Goal: Task Accomplishment & Management: Manage account settings

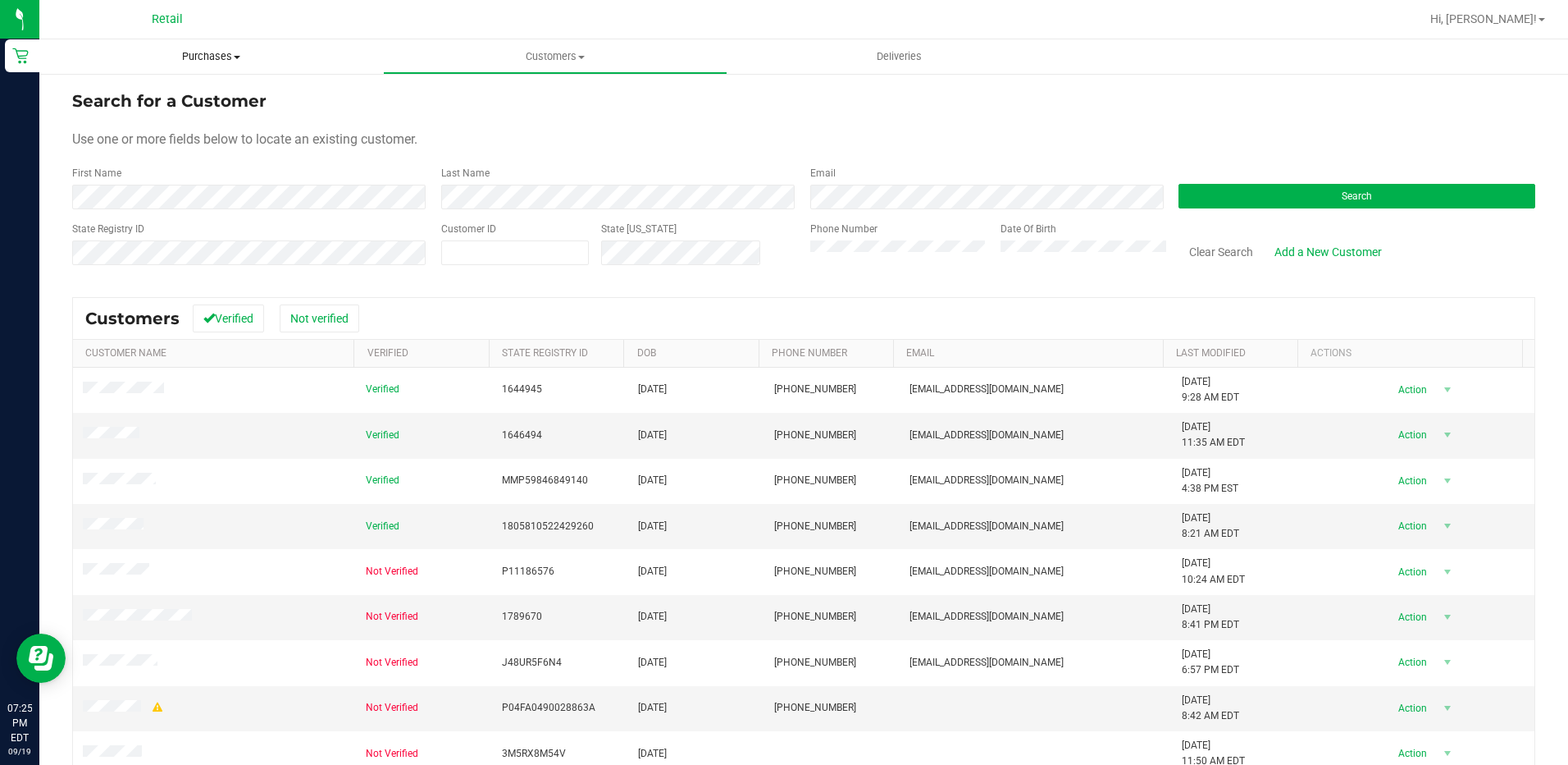
click at [228, 62] on span "Purchases" at bounding box center [211, 56] width 344 height 15
click at [138, 105] on span "Summary of purchases" at bounding box center [123, 99] width 168 height 14
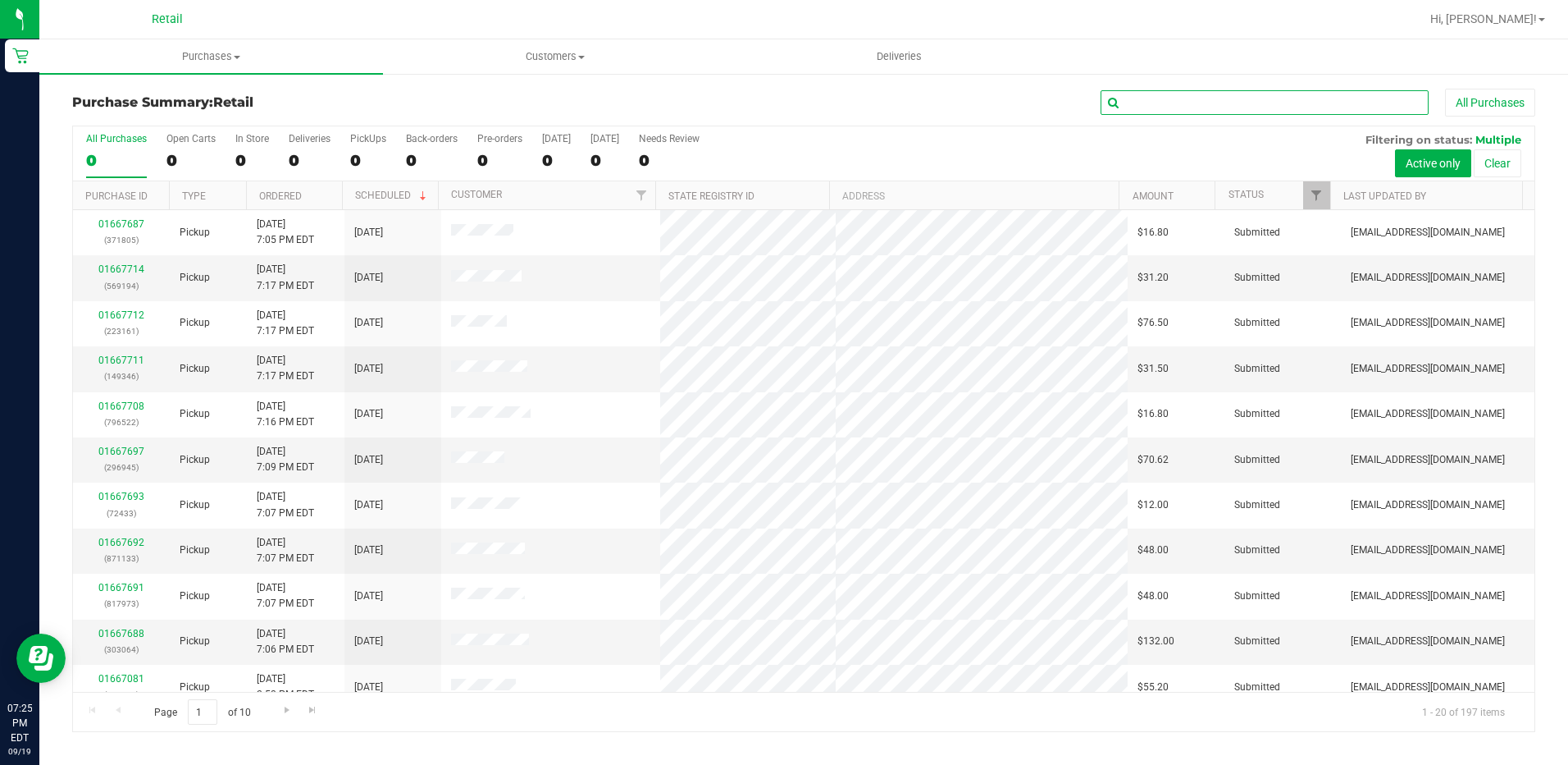
click at [1265, 112] on input "text" at bounding box center [1265, 103] width 328 height 25
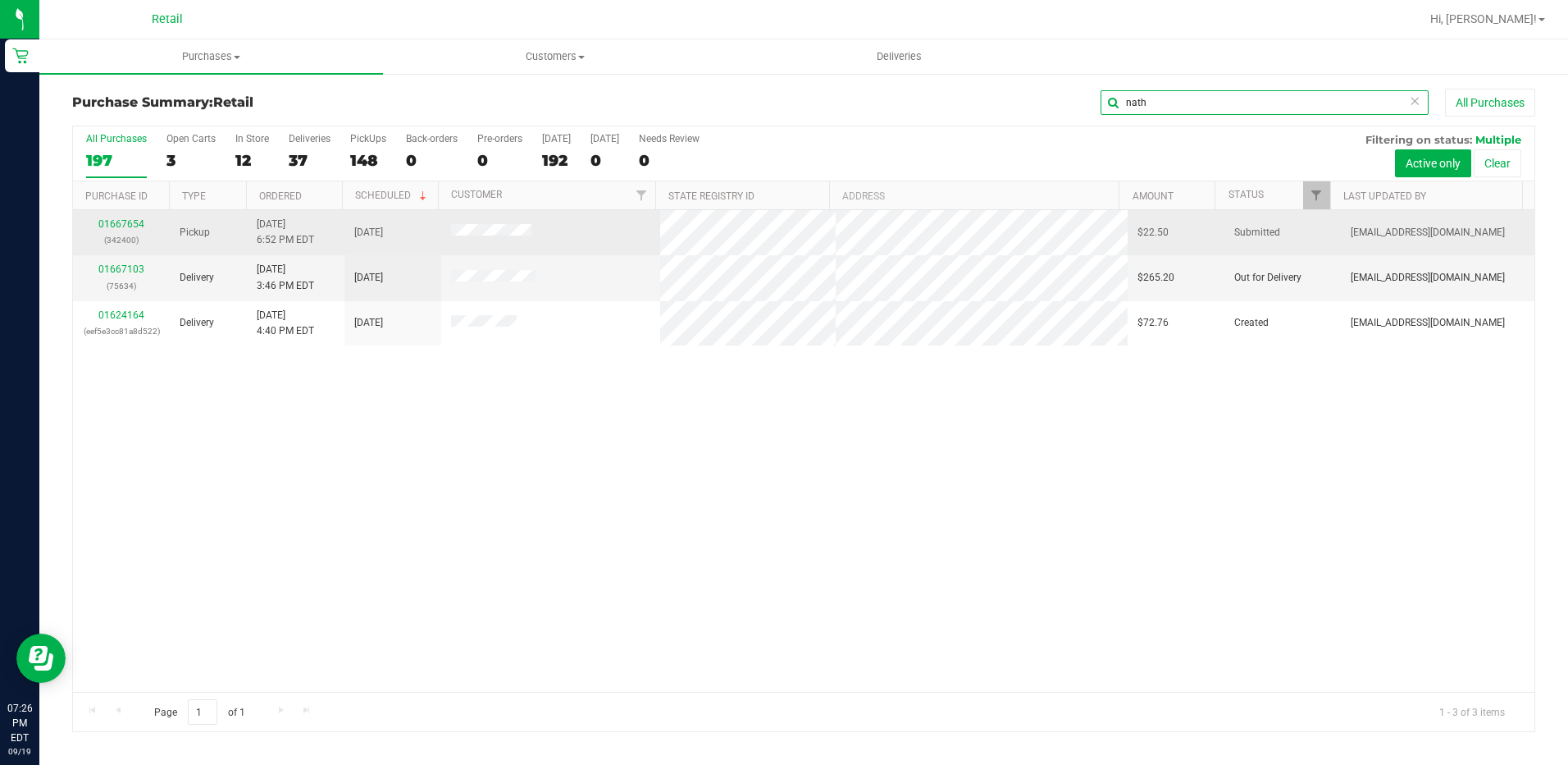
type input "nath"
click at [134, 222] on link "01667654" at bounding box center [120, 223] width 46 height 12
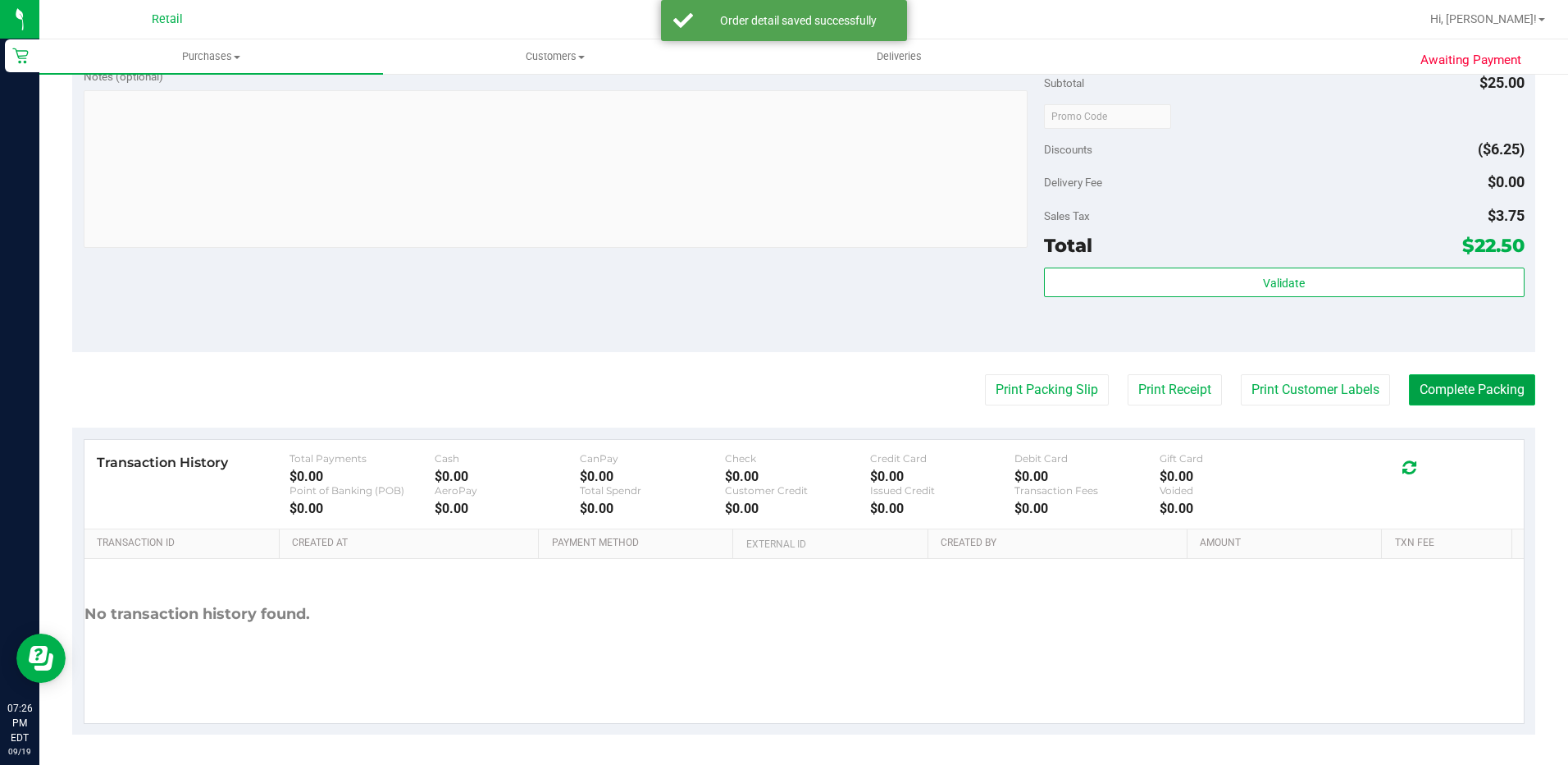
click at [1455, 389] on button "Complete Packing" at bounding box center [1473, 389] width 127 height 31
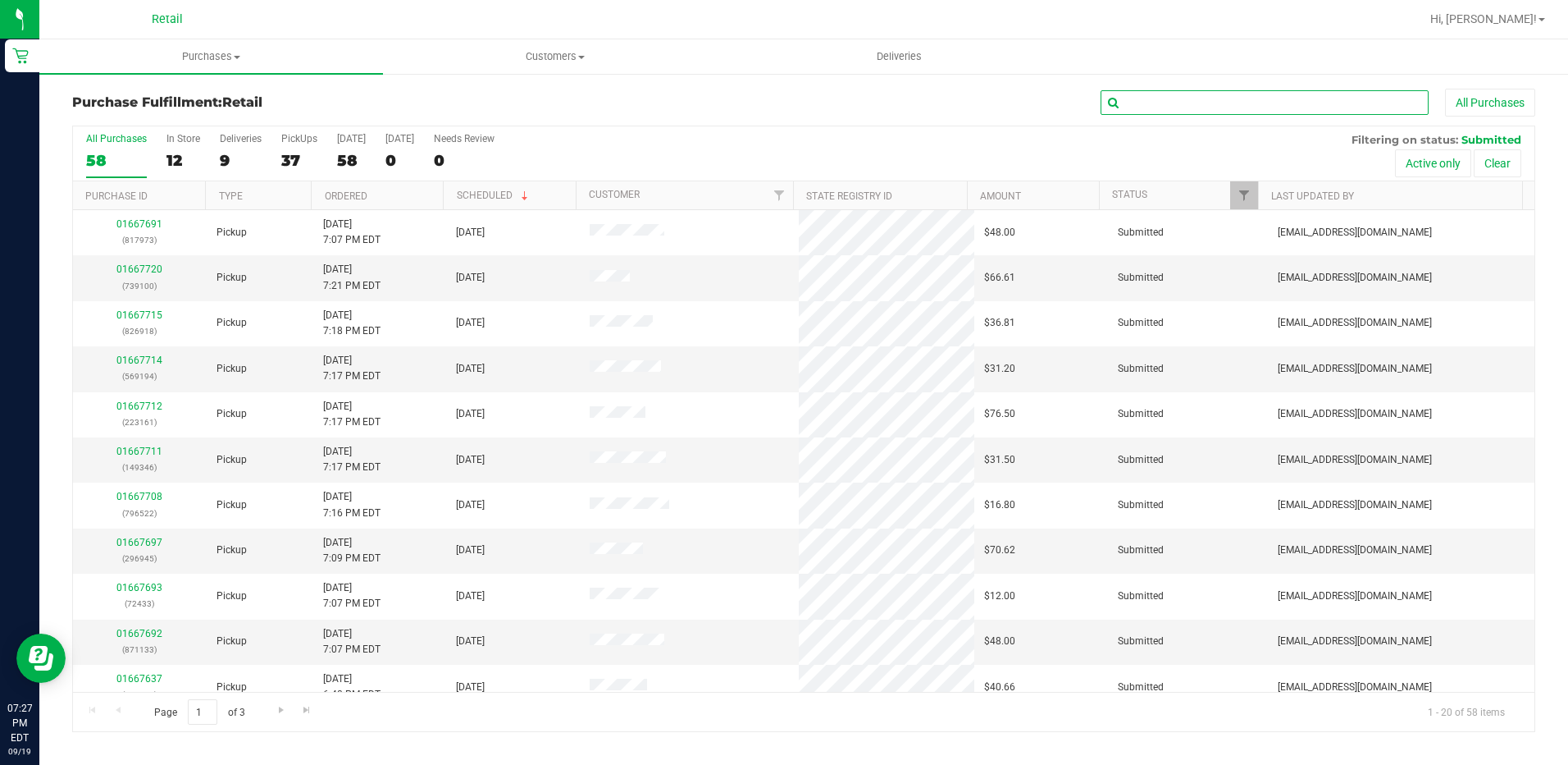
click at [1189, 104] on input "text" at bounding box center [1265, 103] width 328 height 25
click at [1150, 97] on input "text" at bounding box center [1265, 103] width 328 height 25
type input "[PERSON_NAME]"
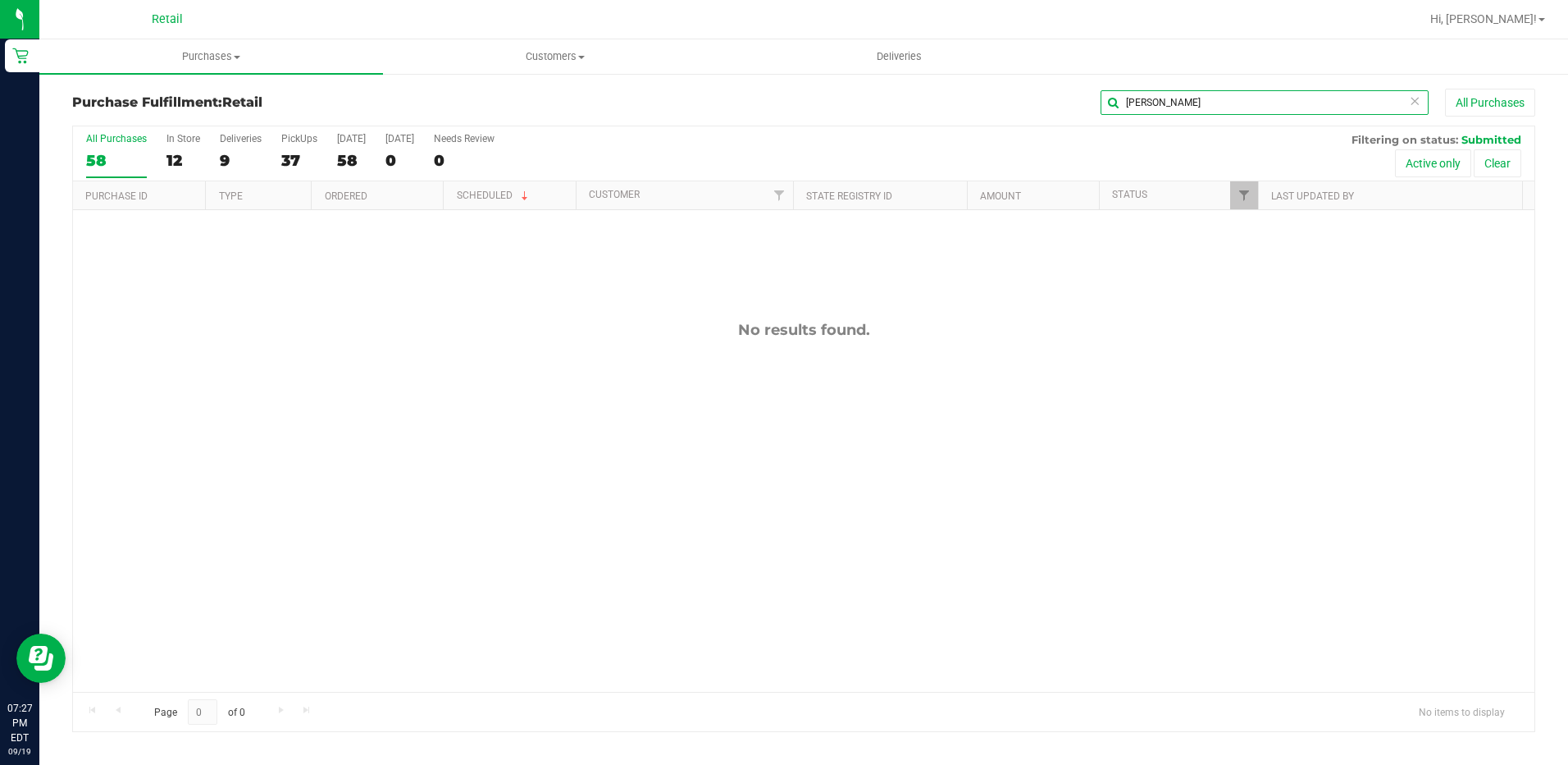
drag, startPoint x: 1166, startPoint y: 106, endPoint x: 1014, endPoint y: 106, distance: 152.0
click at [1014, 106] on div "[PERSON_NAME] All Purchases" at bounding box center [1048, 102] width 975 height 28
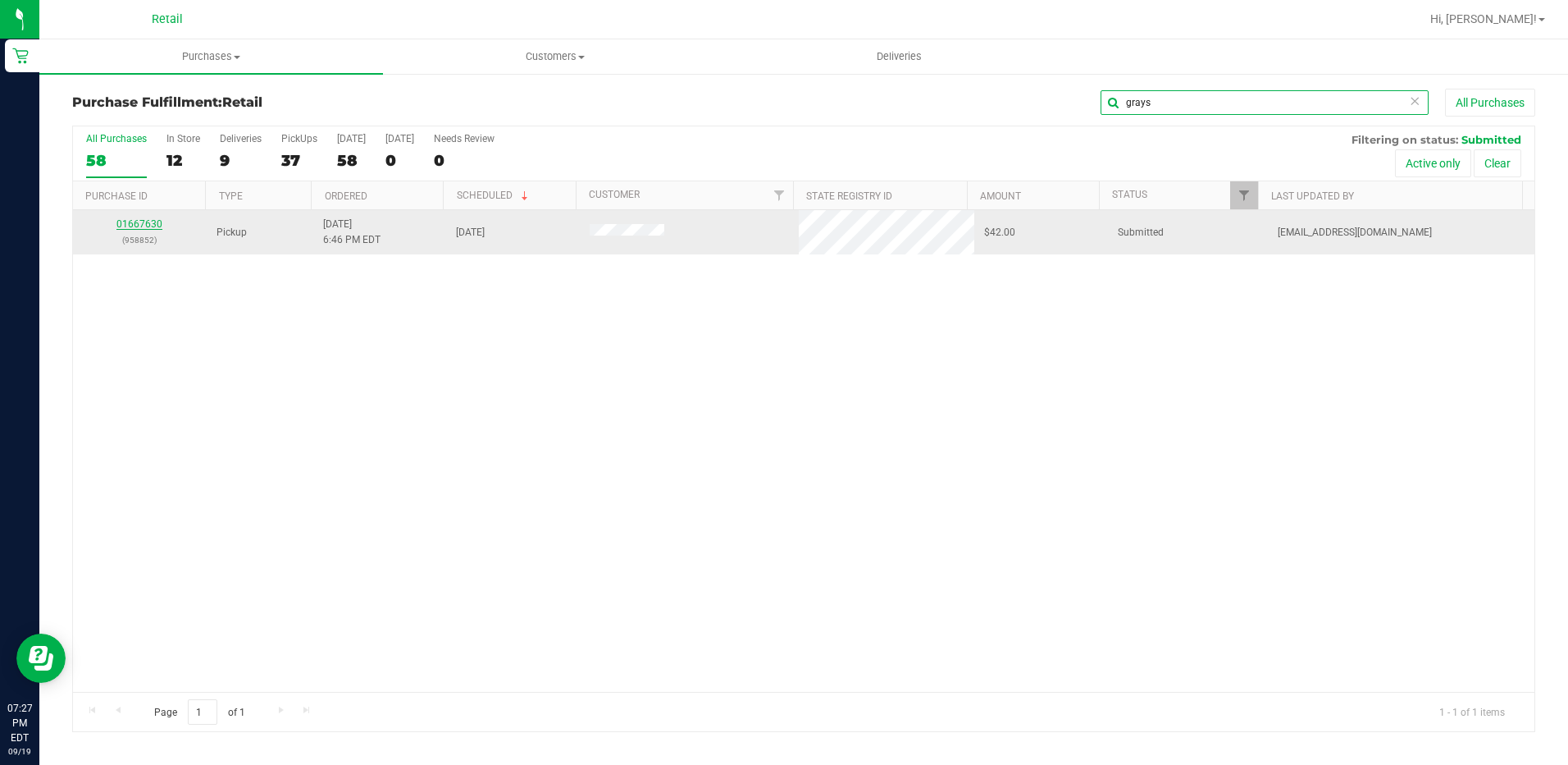
type input "grays"
click at [139, 223] on link "01667630" at bounding box center [139, 223] width 46 height 12
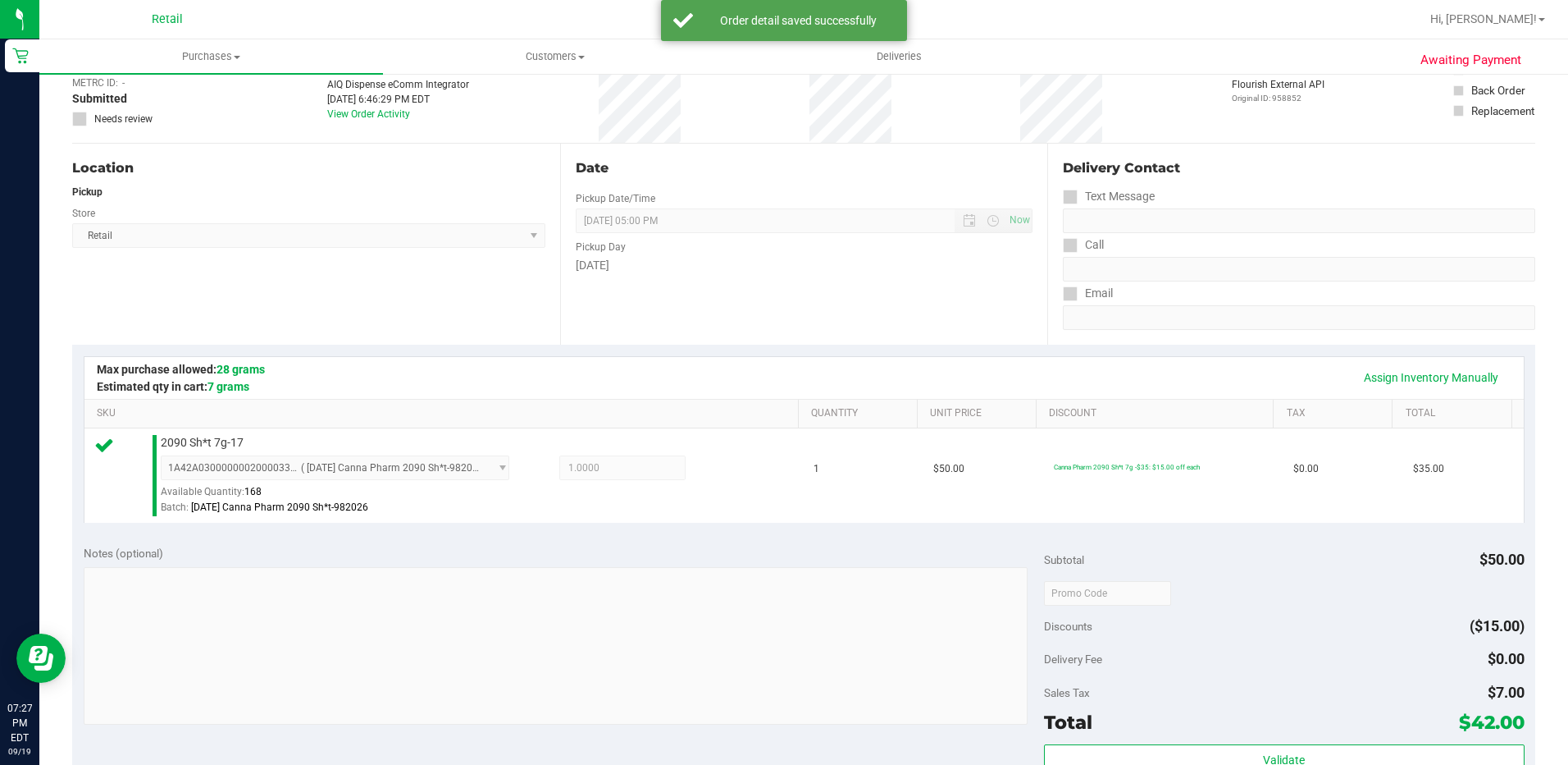
scroll to position [411, 0]
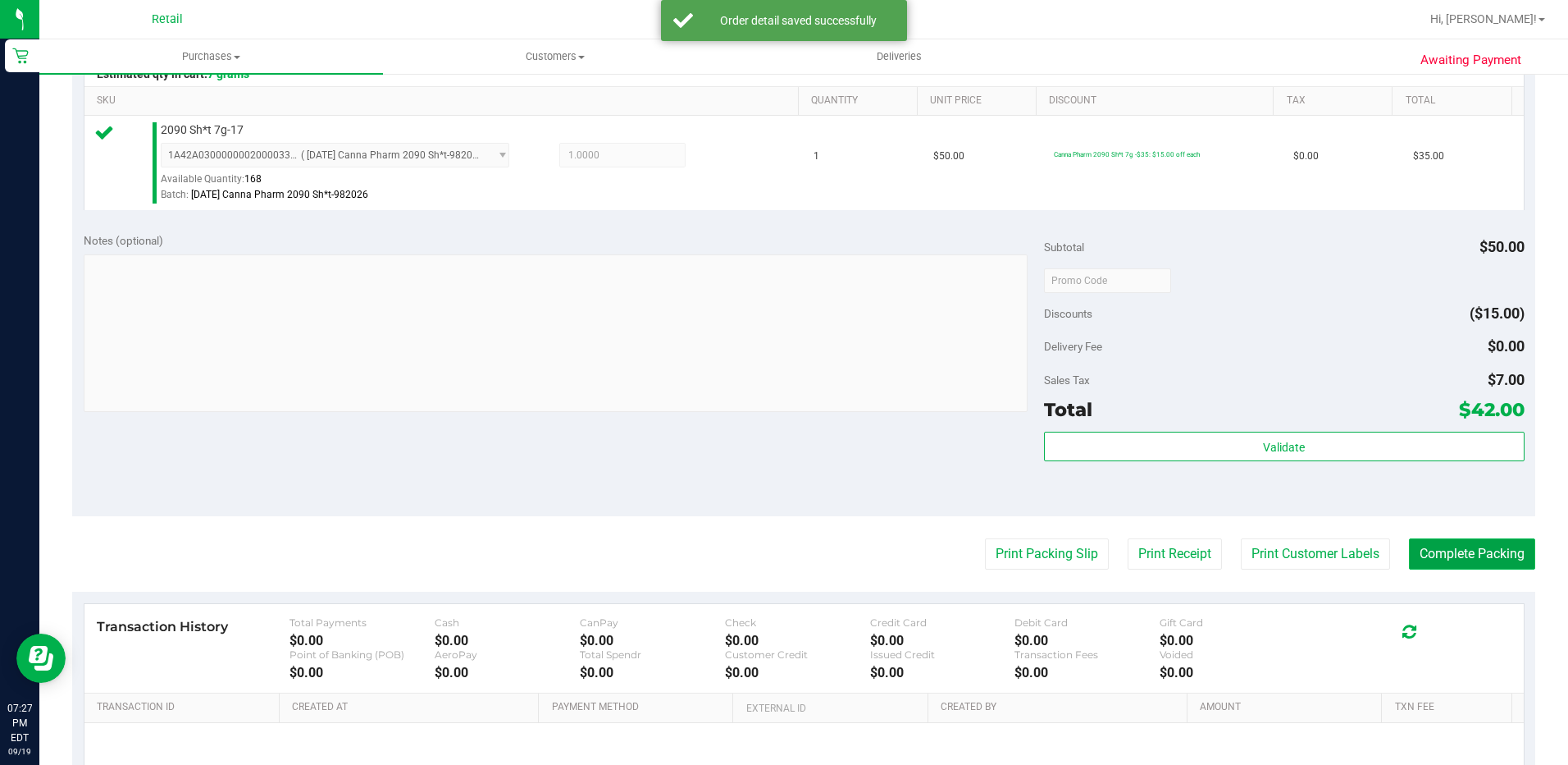
click at [1460, 566] on button "Complete Packing" at bounding box center [1473, 553] width 127 height 31
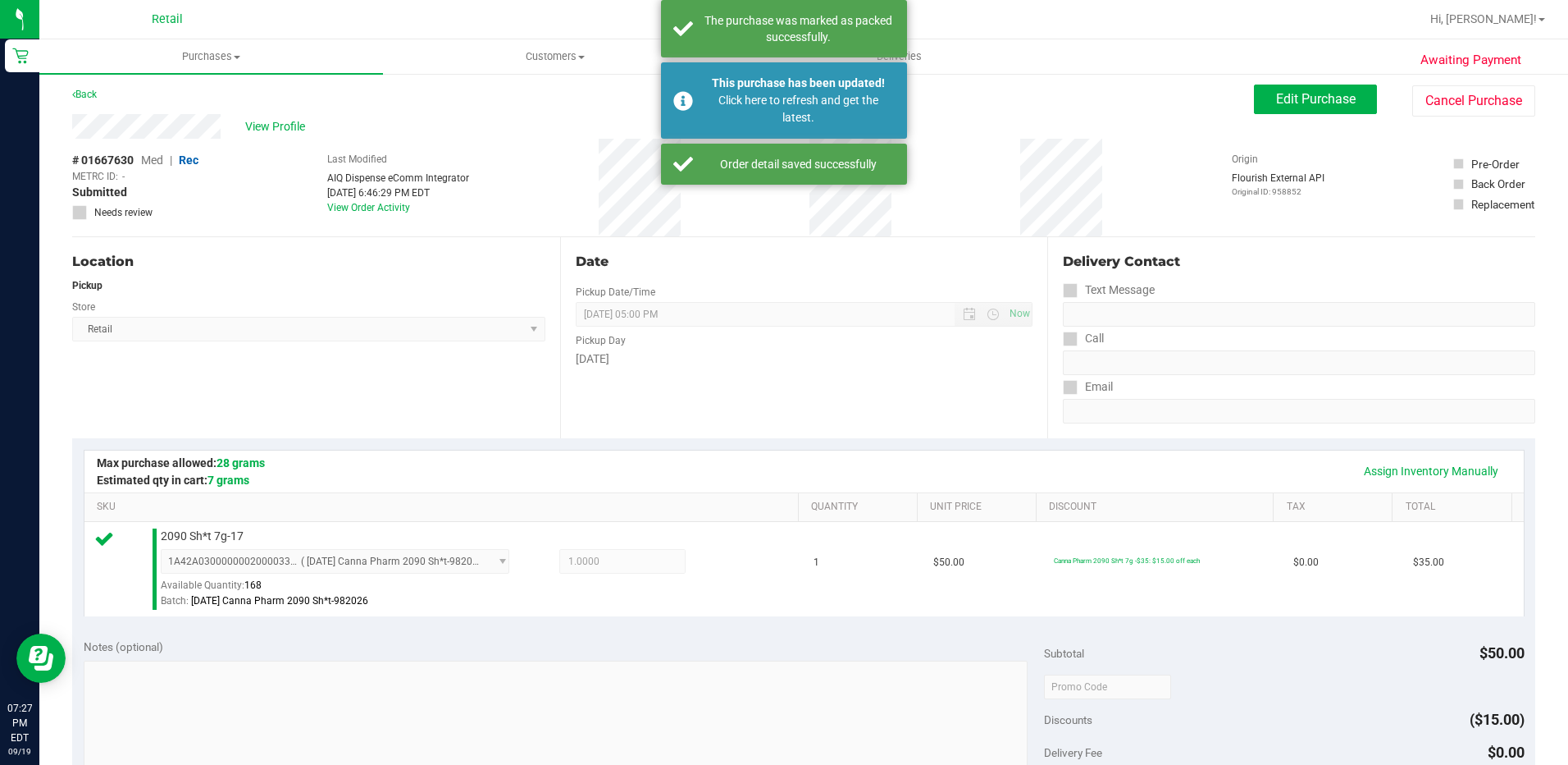
scroll to position [0, 0]
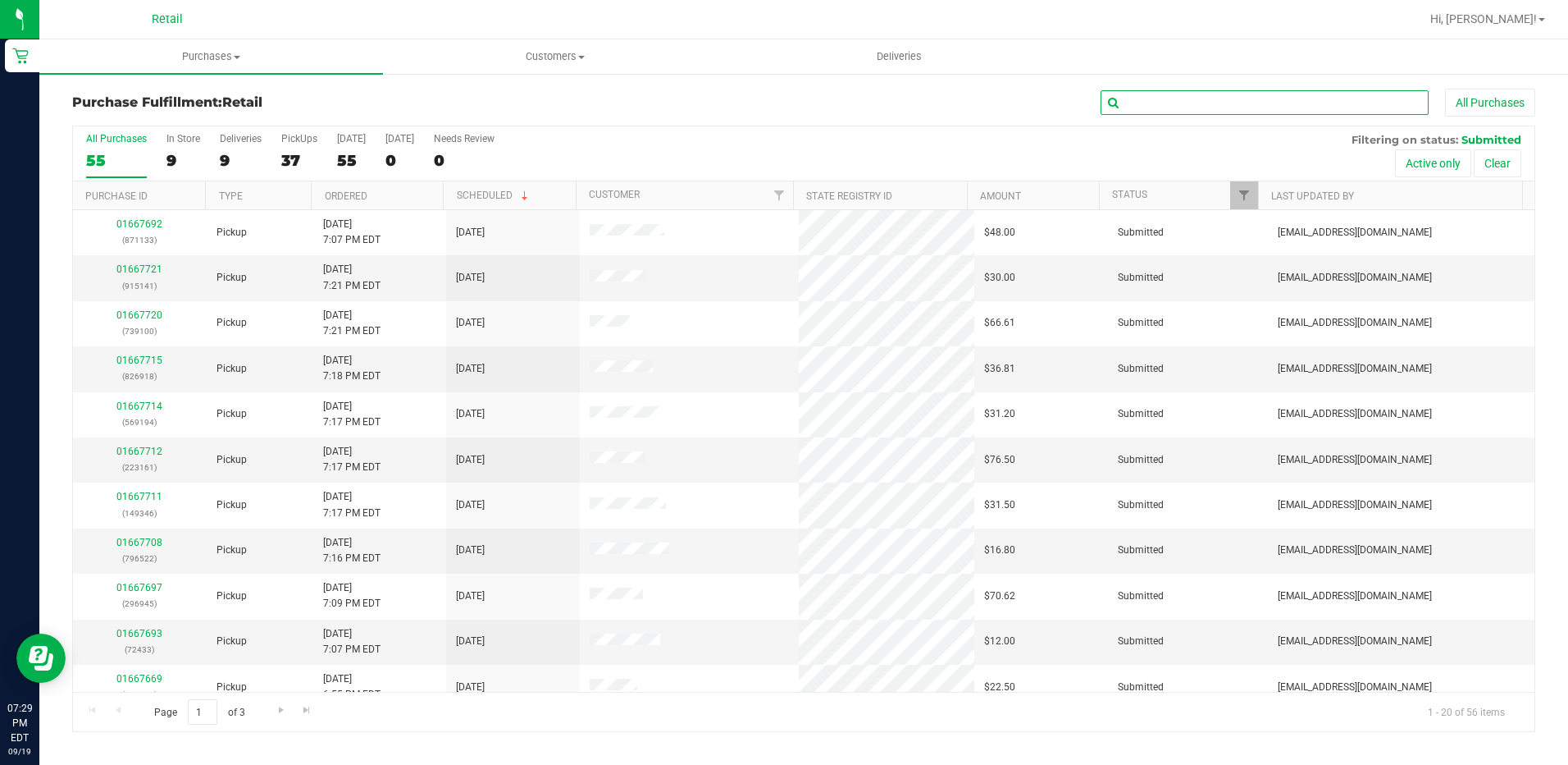
click at [1264, 103] on input "text" at bounding box center [1265, 103] width 328 height 25
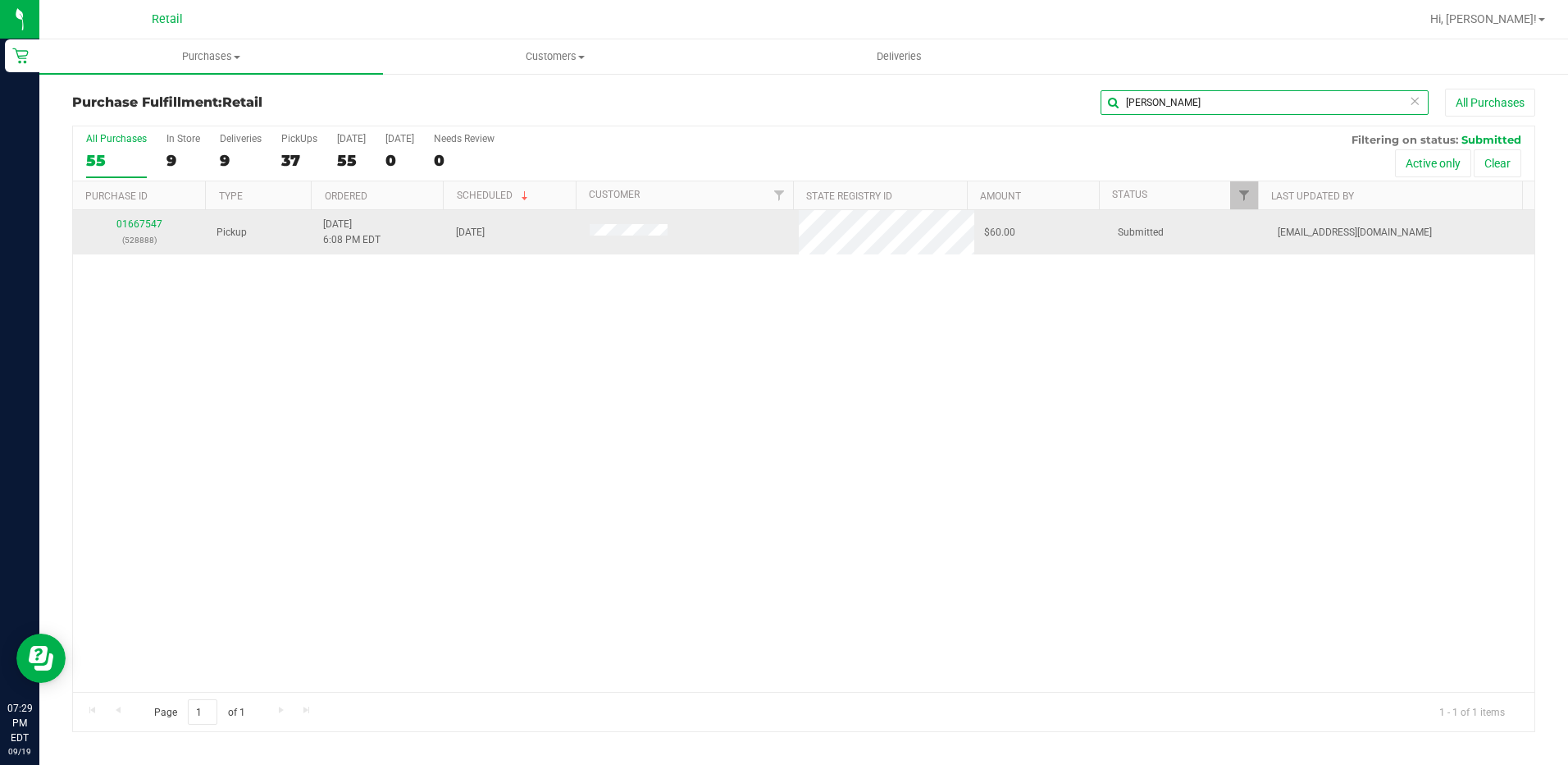
type input "[PERSON_NAME]"
click at [154, 229] on div "01667547 (528888)" at bounding box center [140, 232] width 114 height 31
click at [152, 225] on link "01667547" at bounding box center [139, 223] width 46 height 12
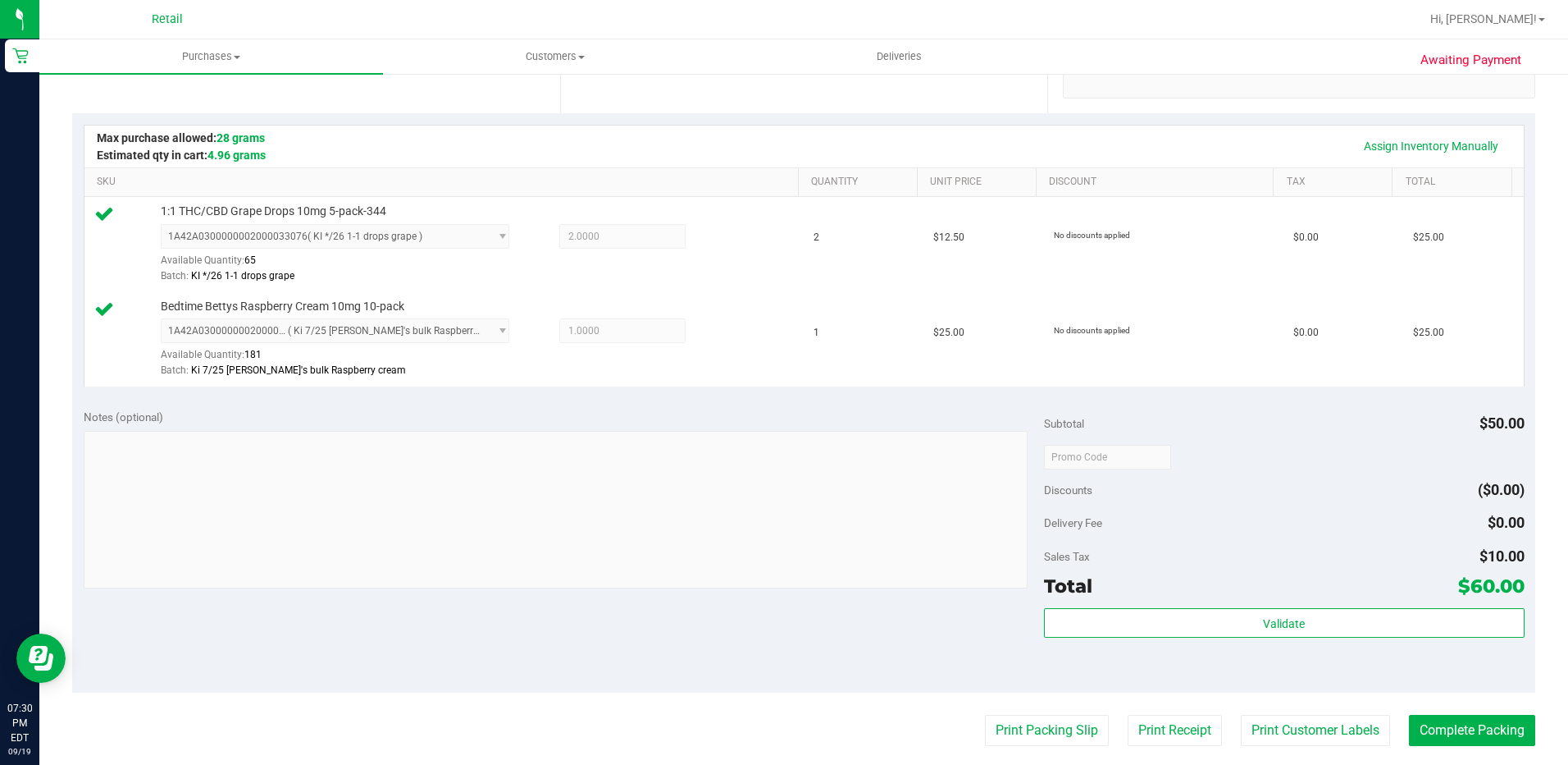
scroll to position [411, 0]
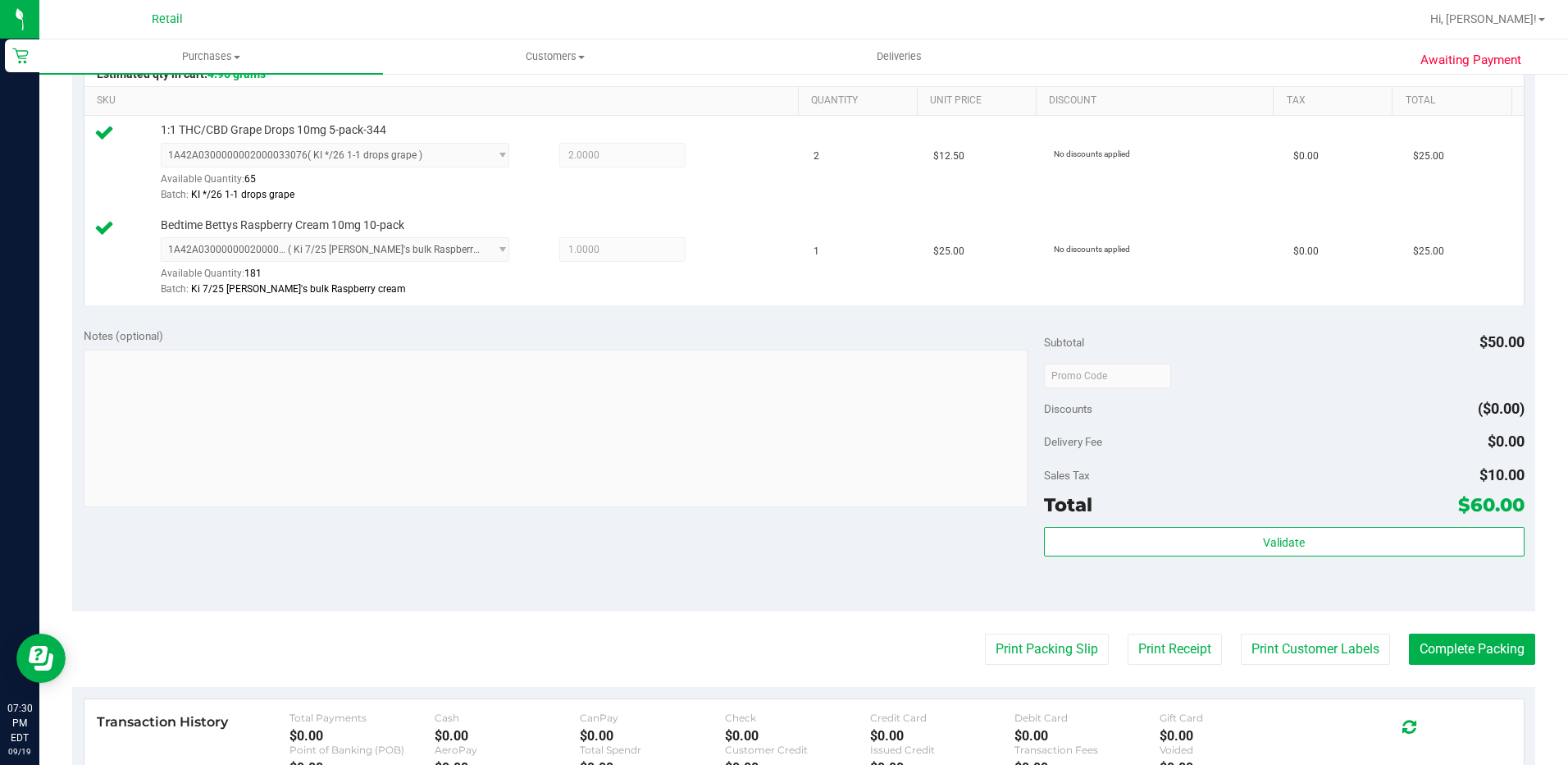
click at [1495, 630] on purchase-details "Back Edit Purchase Cancel Purchase View Profile # 01667547 Med | Rec METRC ID: …" at bounding box center [804, 336] width 1464 height 1315
click at [1494, 644] on button "Complete Packing" at bounding box center [1473, 649] width 127 height 31
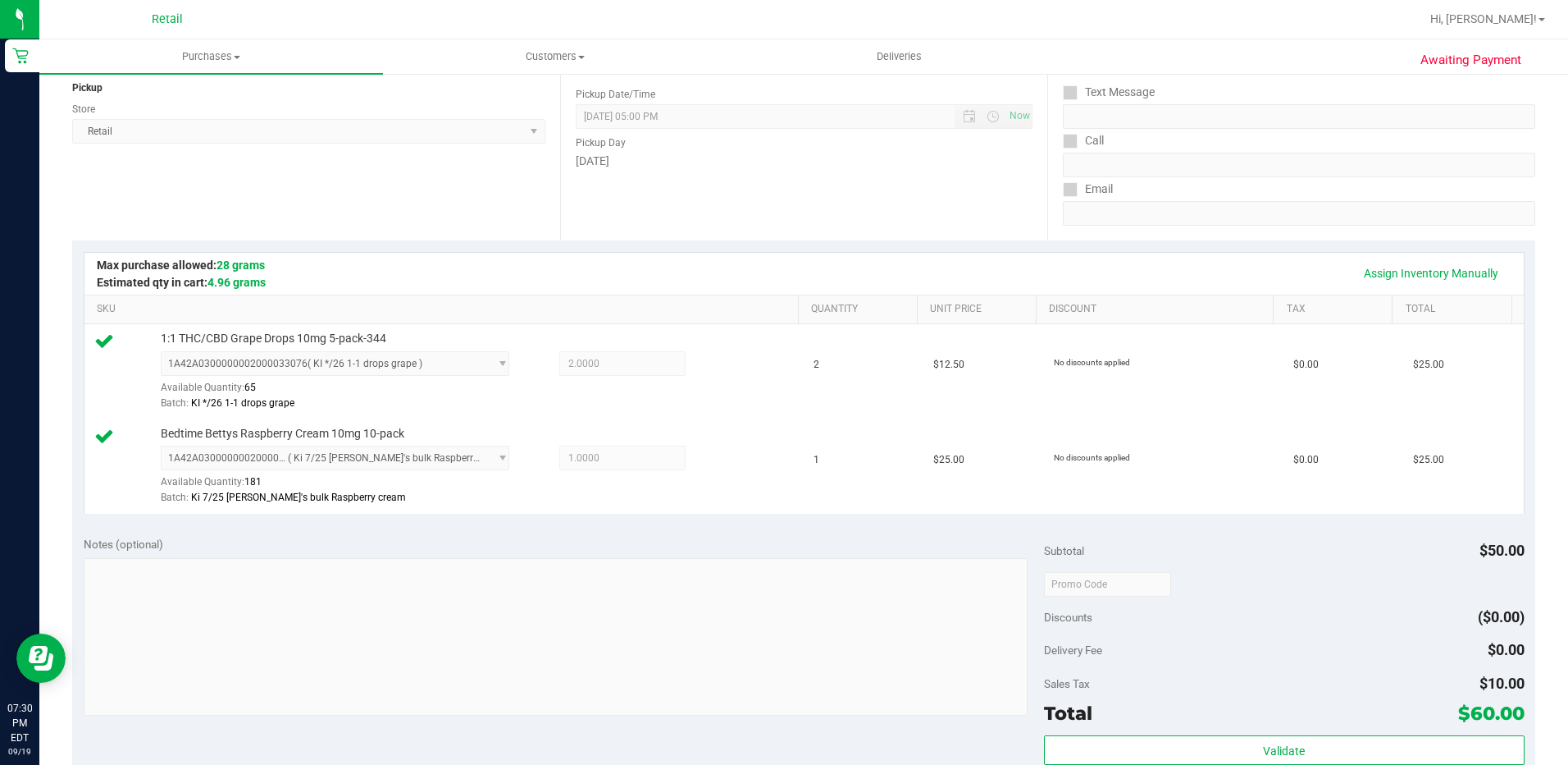
scroll to position [82, 0]
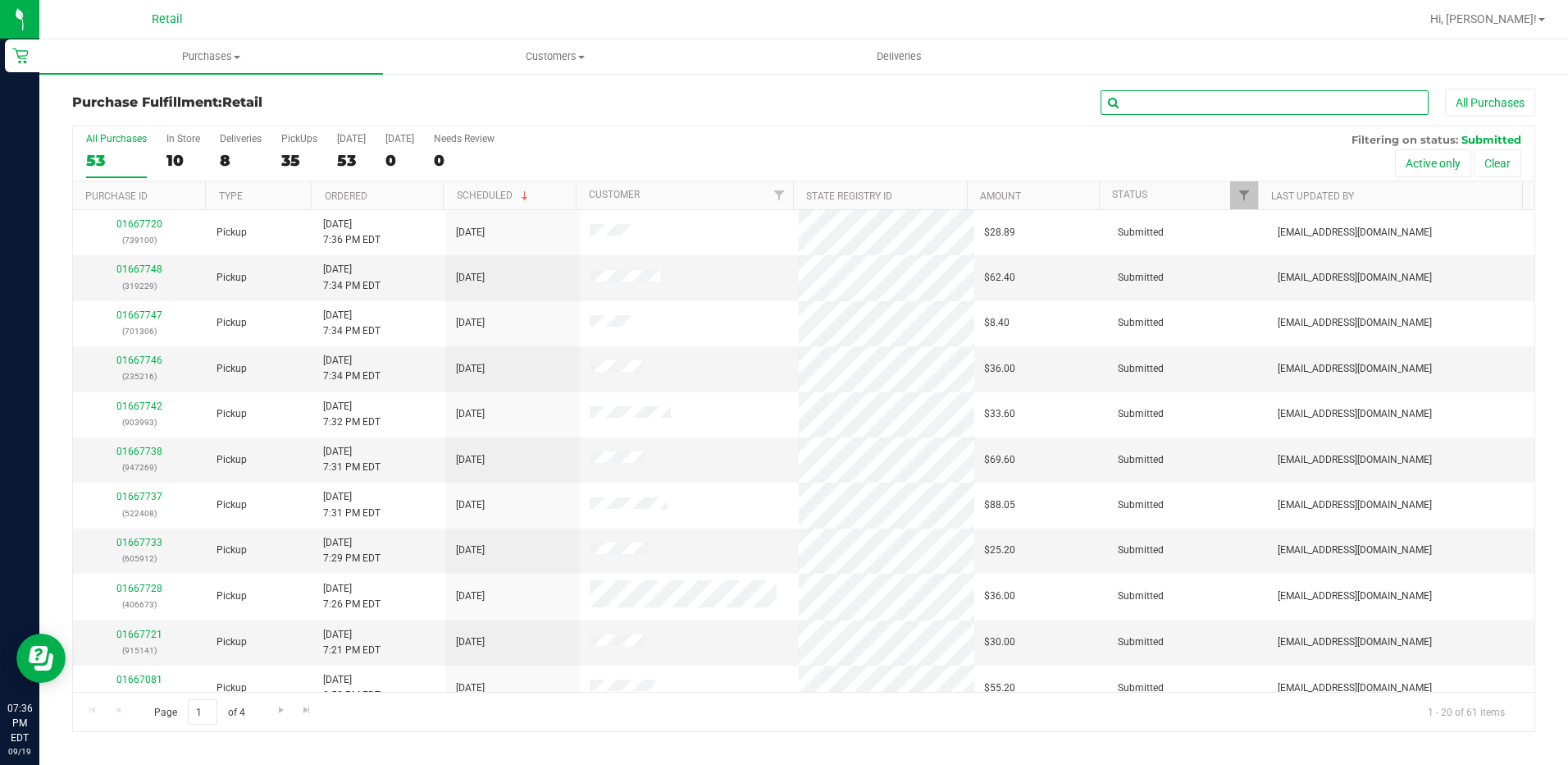
click at [1145, 90] on input "text" at bounding box center [1265, 103] width 328 height 25
click at [1147, 93] on input "text" at bounding box center [1265, 103] width 328 height 25
click at [1147, 96] on input "text" at bounding box center [1265, 103] width 328 height 25
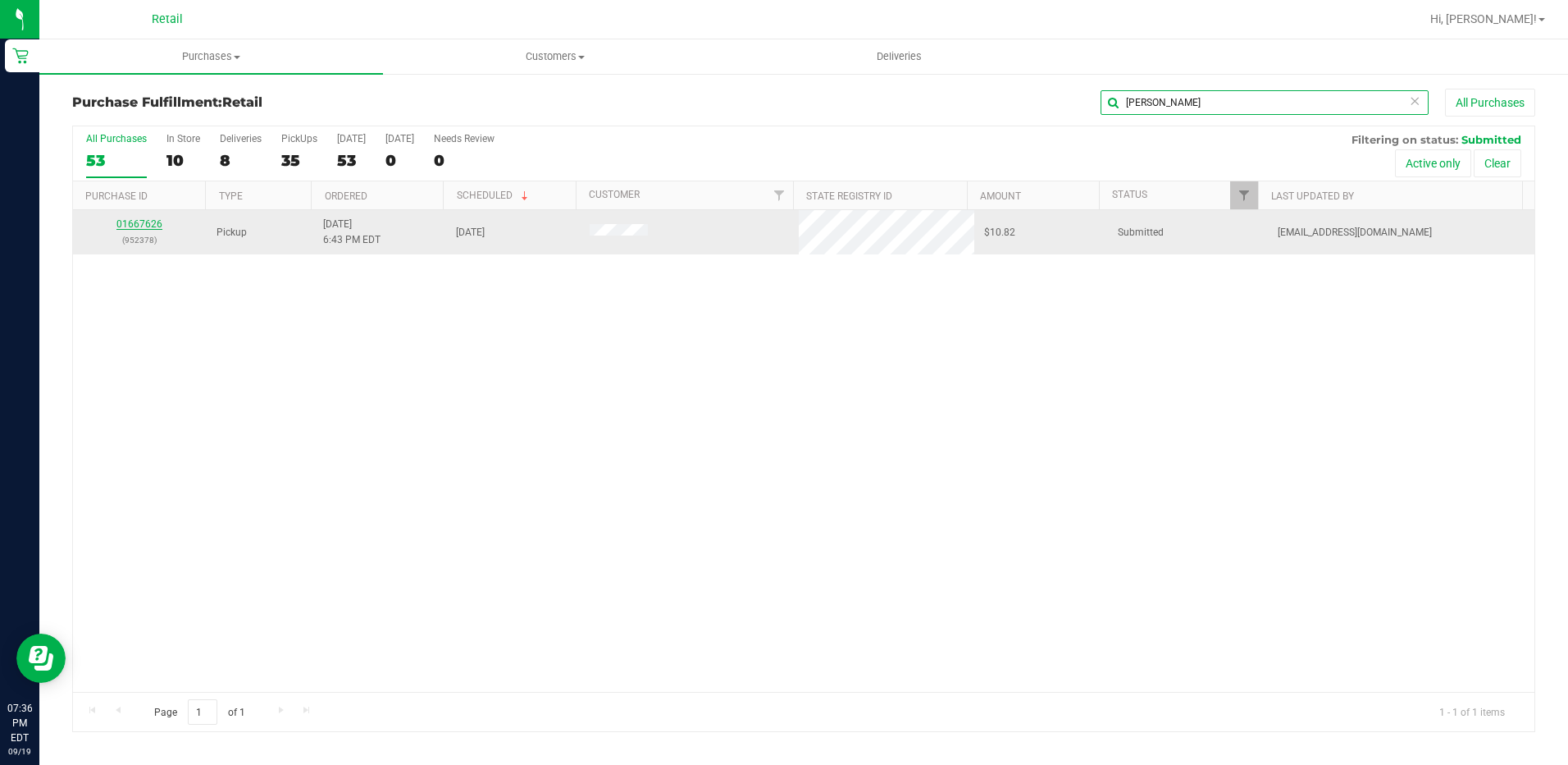
type input "[PERSON_NAME]"
click at [127, 218] on link "01667626" at bounding box center [139, 223] width 46 height 12
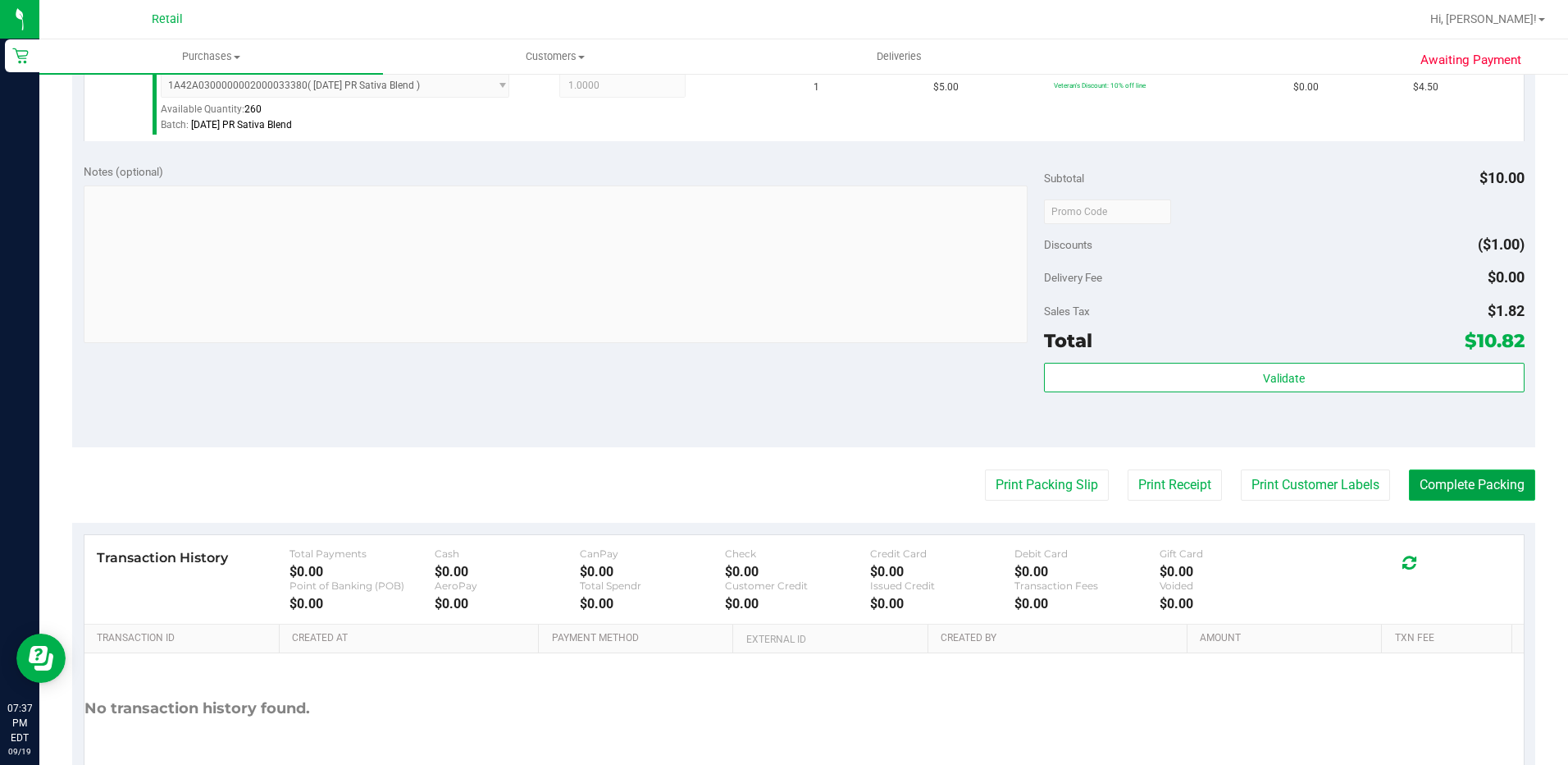
click at [1460, 499] on button "Complete Packing" at bounding box center [1473, 485] width 127 height 31
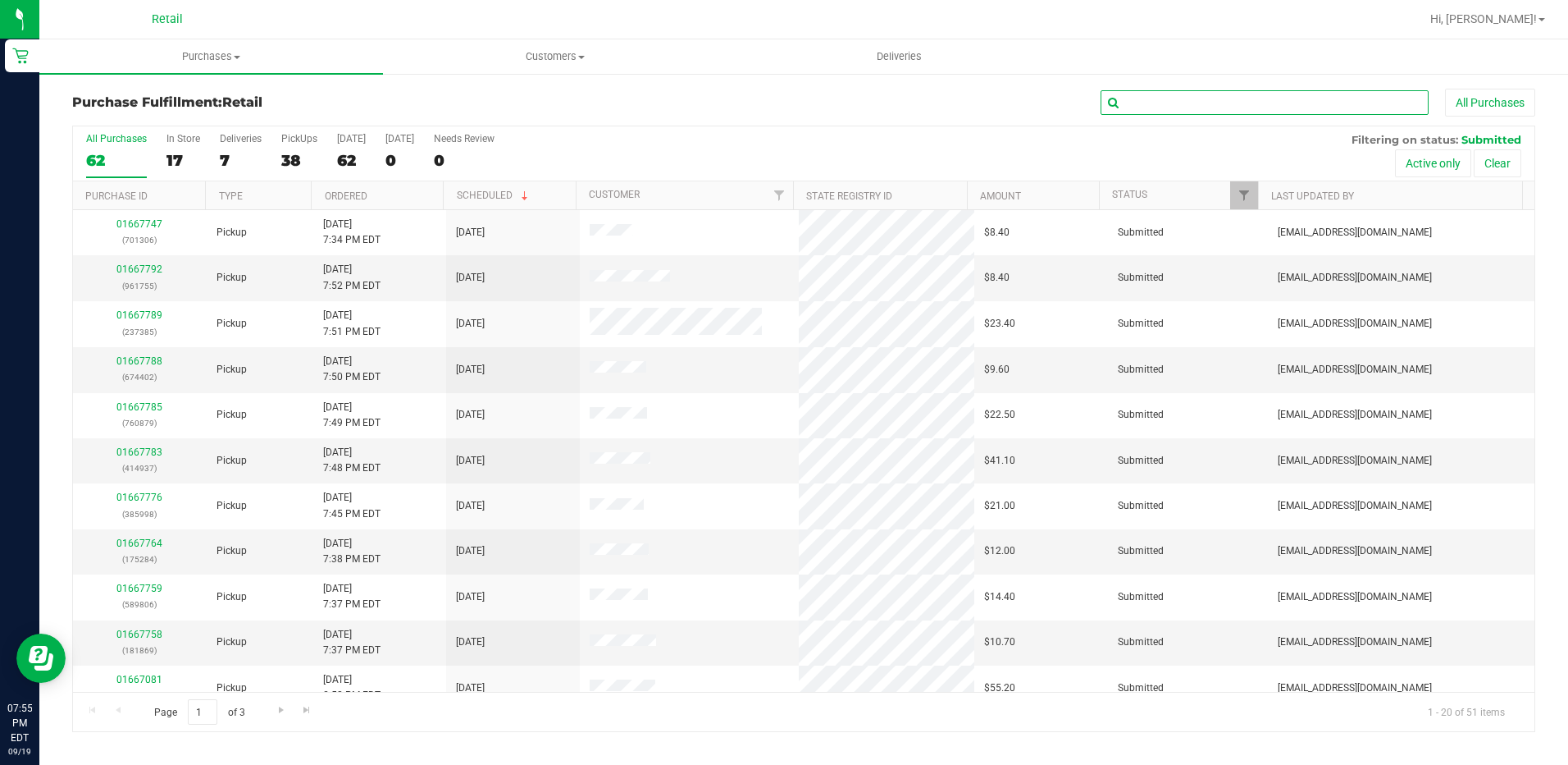
click at [1249, 96] on input "text" at bounding box center [1265, 103] width 328 height 25
type input "401855"
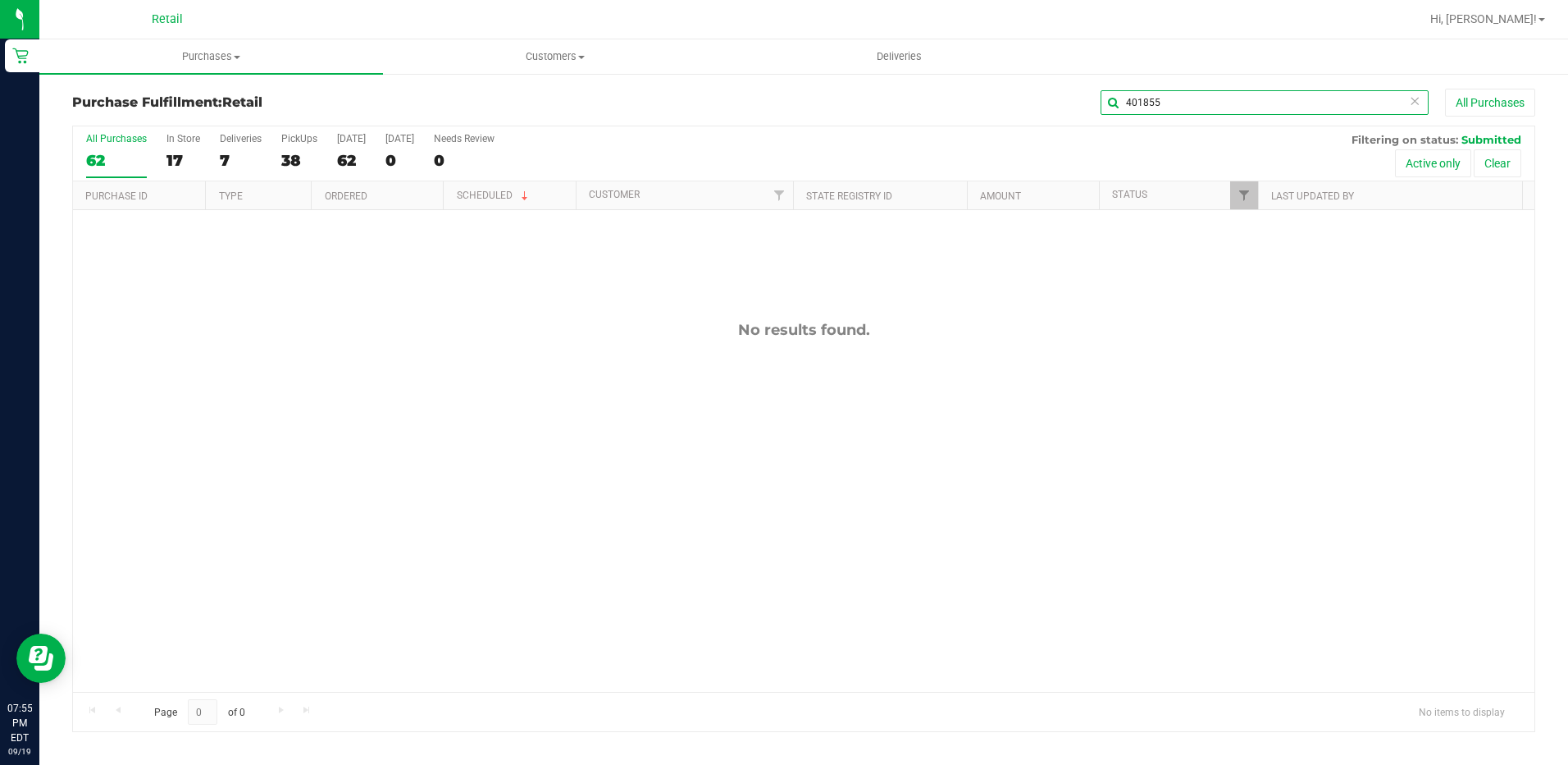
drag, startPoint x: 1197, startPoint y: 91, endPoint x: 925, endPoint y: 158, distance: 280.1
click at [932, 157] on div "Purchase Fulfillment: Retail 401855 All Purchases All Purchases 62 In Store 17 …" at bounding box center [804, 410] width 1464 height 644
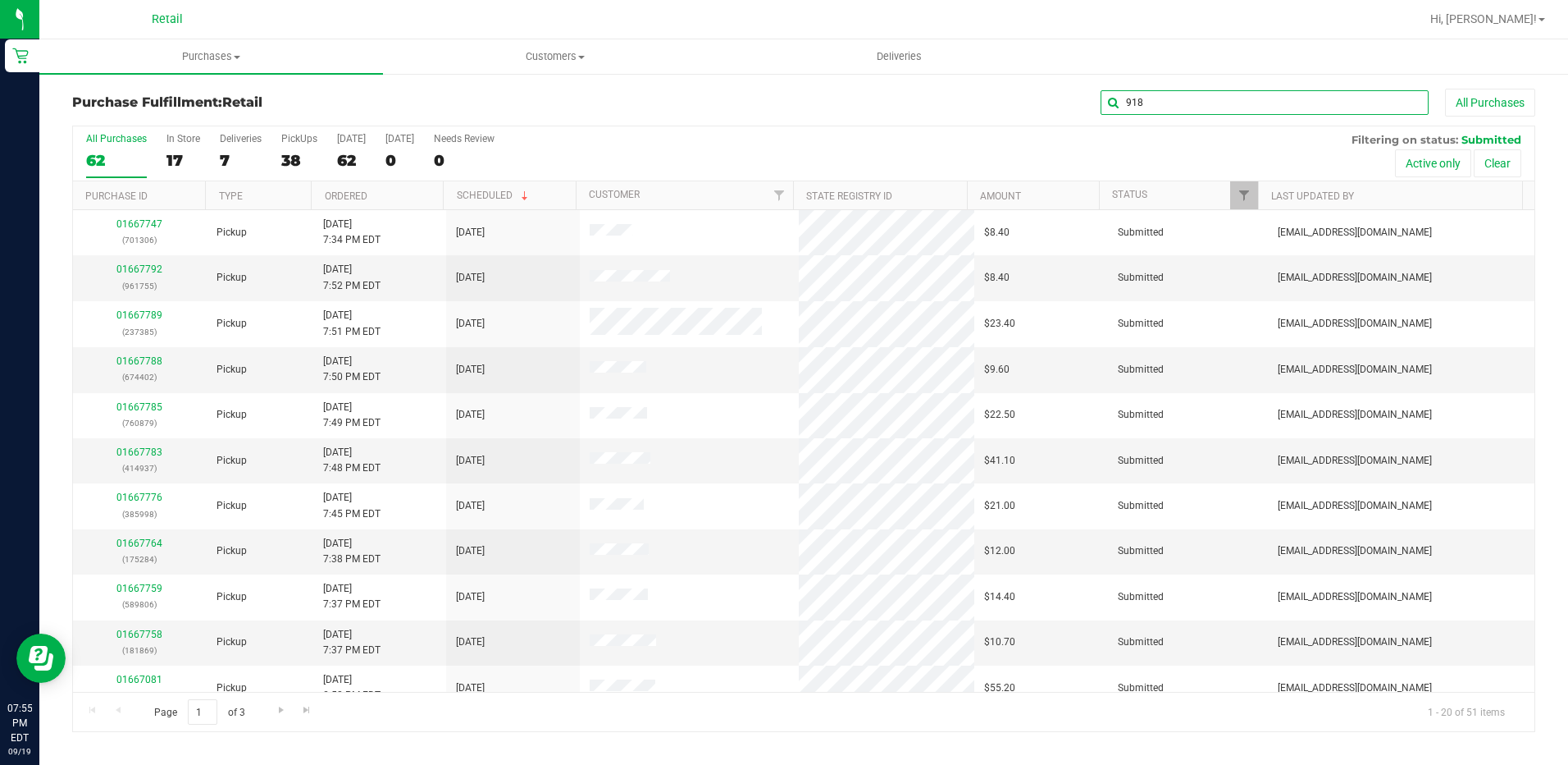
type input "918"
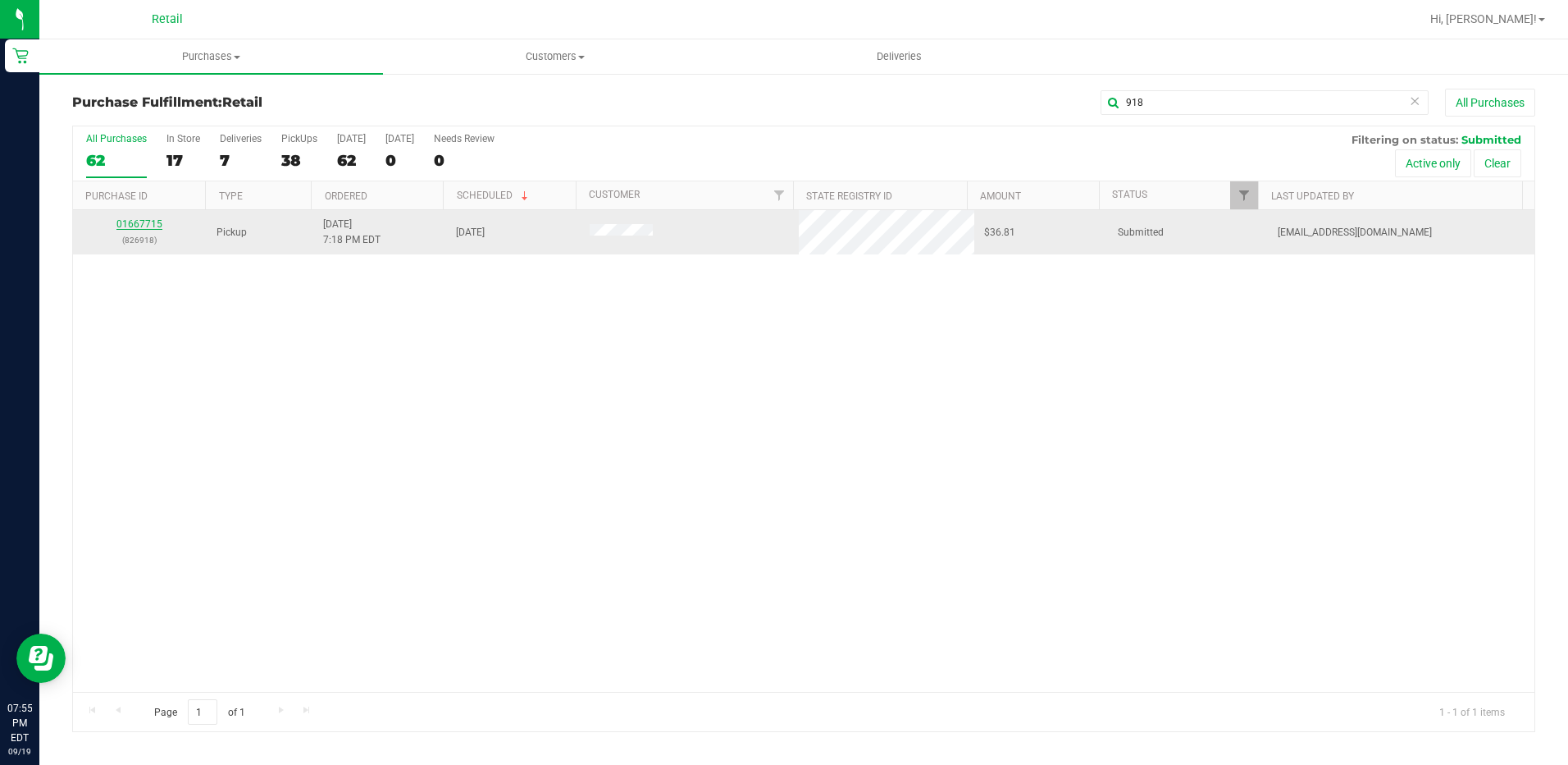
click at [147, 227] on link "01667715" at bounding box center [139, 223] width 46 height 12
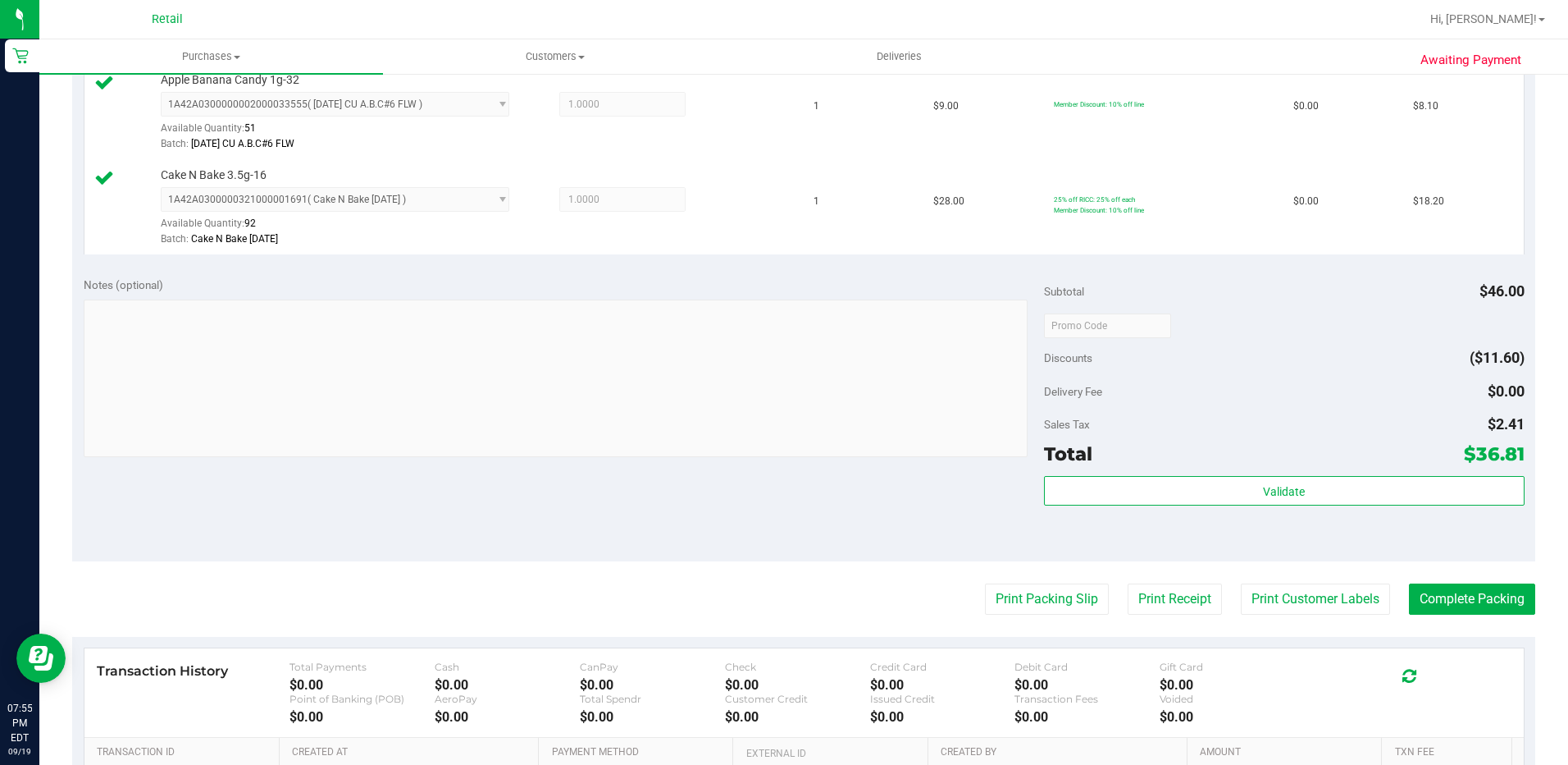
scroll to position [574, 0]
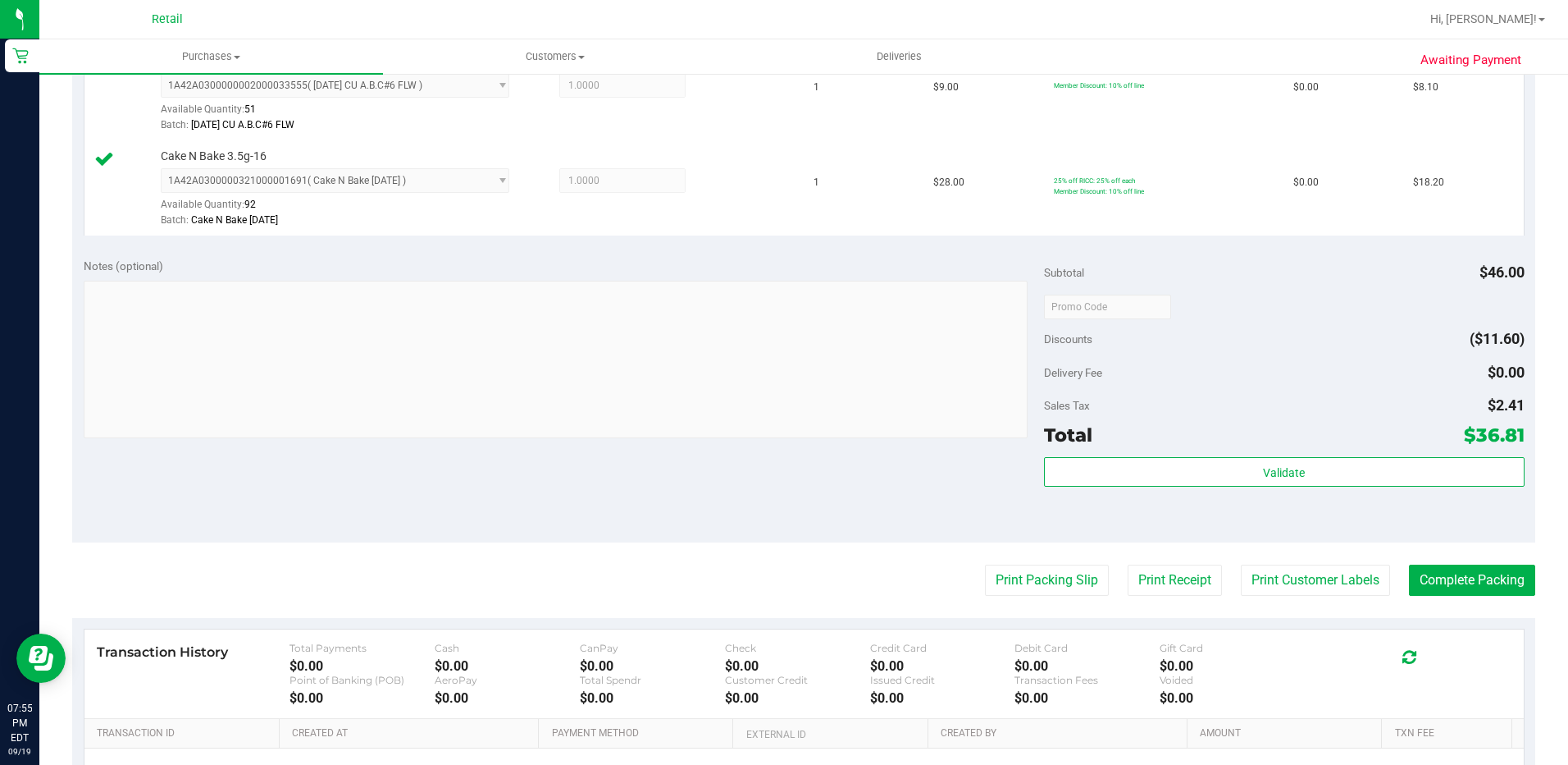
click at [1511, 599] on purchase-details "Back Edit Purchase Cancel Purchase View Profile # 01667715 Med | Rec METRC ID: …" at bounding box center [804, 220] width 1464 height 1410
click at [1502, 591] on button "Complete Packing" at bounding box center [1473, 579] width 127 height 31
